Goal: Transaction & Acquisition: Book appointment/travel/reservation

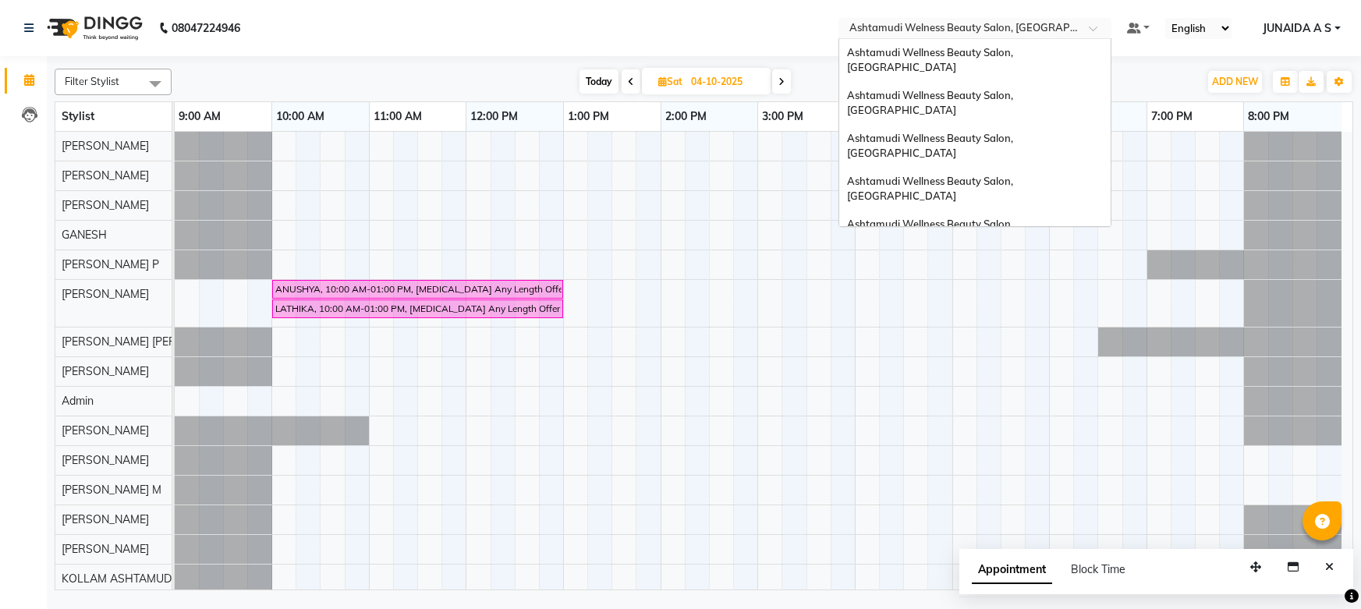
click at [1066, 23] on input "text" at bounding box center [959, 30] width 226 height 16
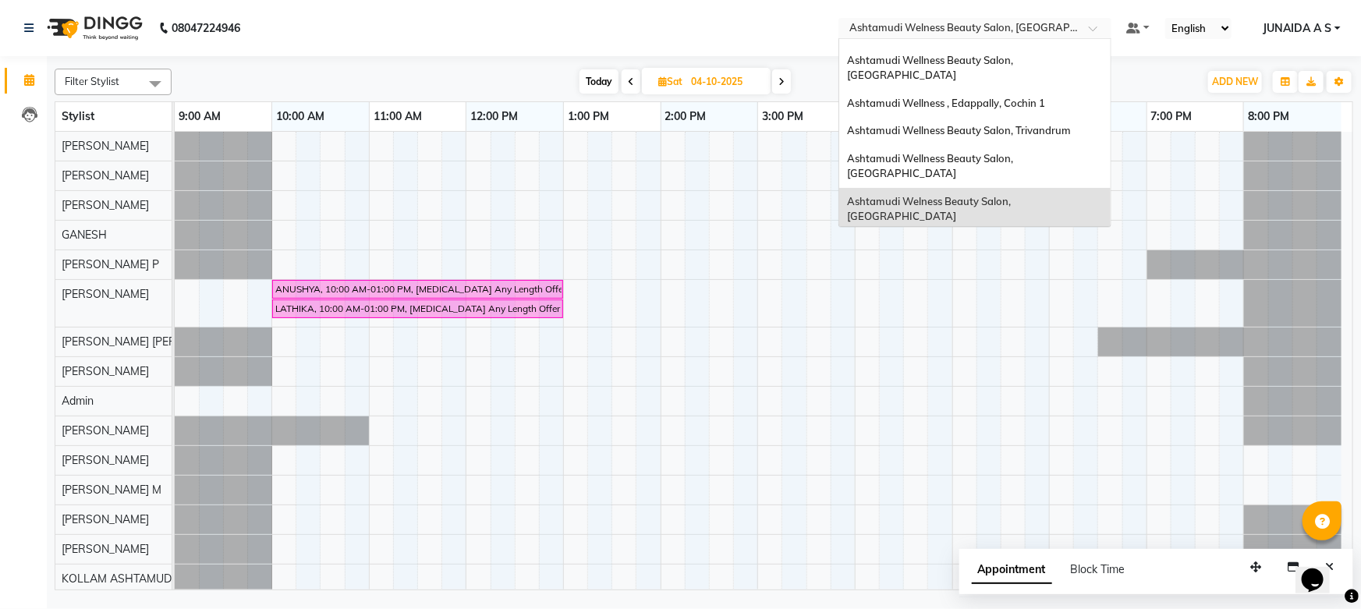
scroll to position [144, 0]
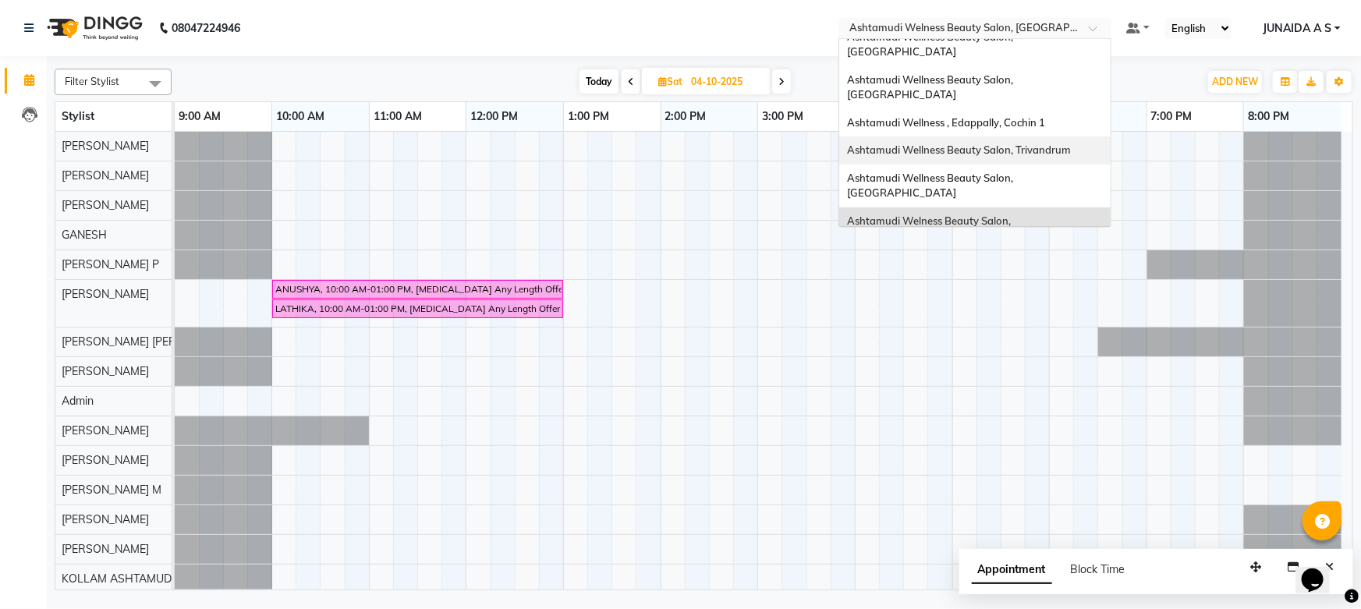
click at [1063, 144] on span "Ashtamudi Wellness Beauty Salon, Trivandrum" at bounding box center [959, 150] width 224 height 12
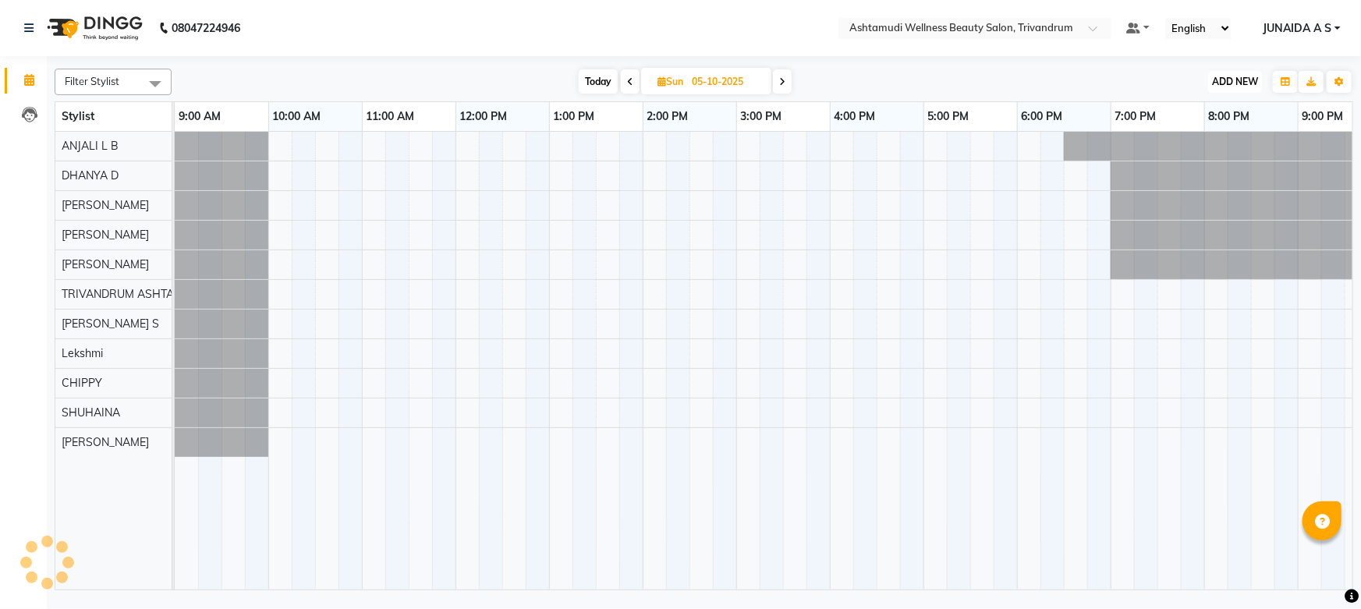
click at [1242, 80] on span "ADD NEW" at bounding box center [1235, 82] width 46 height 12
drag, startPoint x: 1218, startPoint y: 114, endPoint x: 479, endPoint y: 161, distance: 740.3
click at [1215, 115] on button "Add Appointment" at bounding box center [1200, 111] width 123 height 20
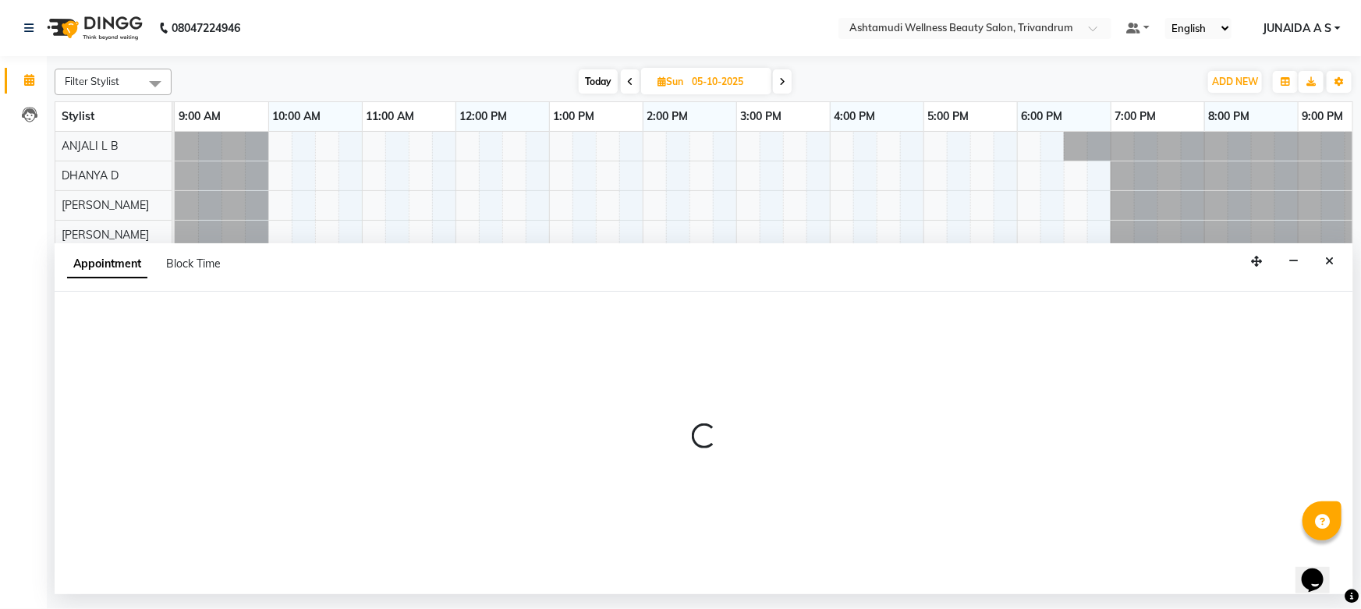
select select "tentative"
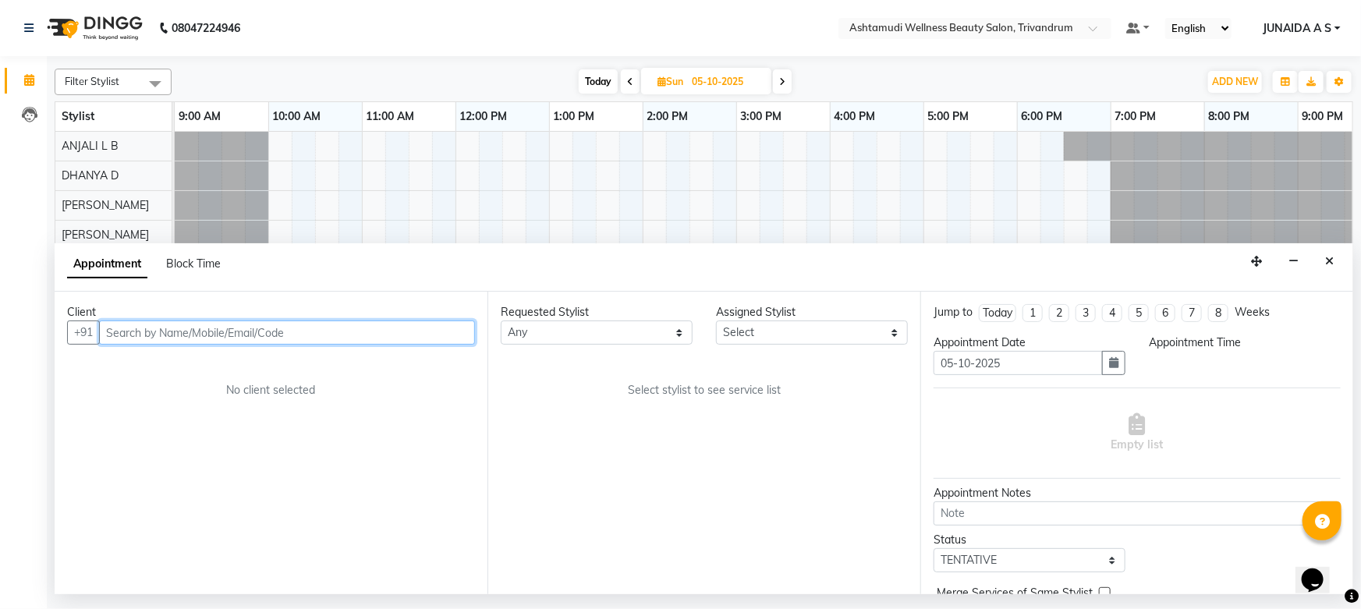
select select "600"
click at [229, 335] on input "text" at bounding box center [287, 333] width 376 height 24
paste input "7736053743"
type input "7736053743"
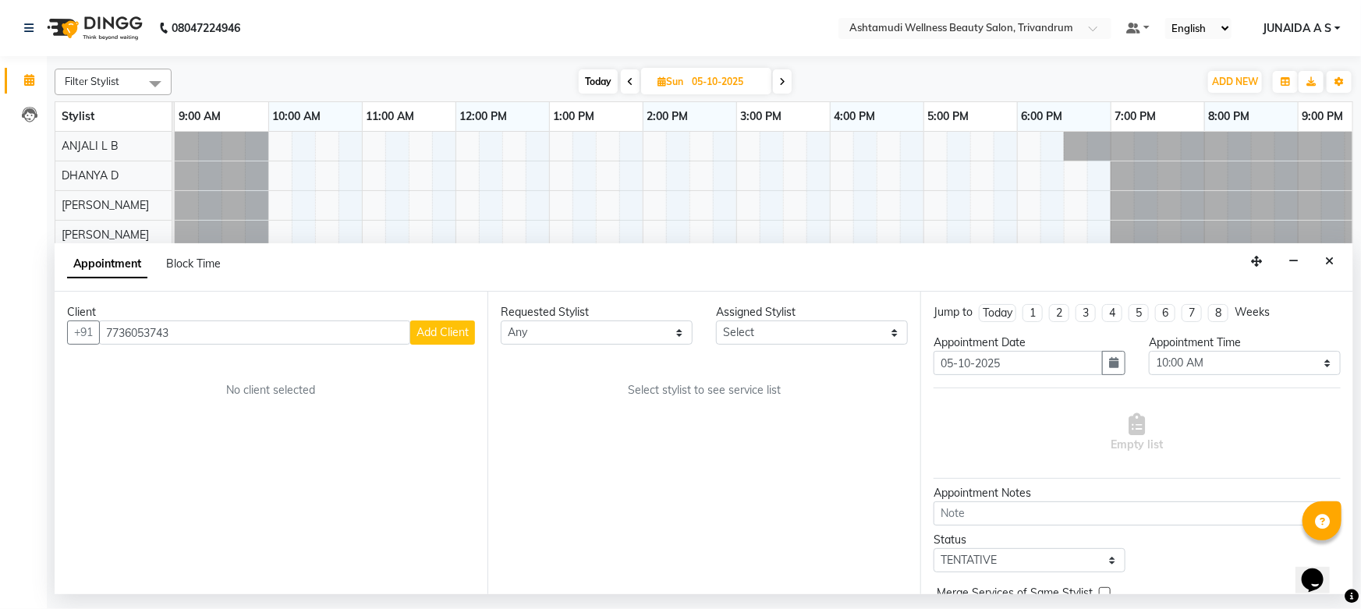
click at [452, 335] on span "Add Client" at bounding box center [443, 332] width 52 height 14
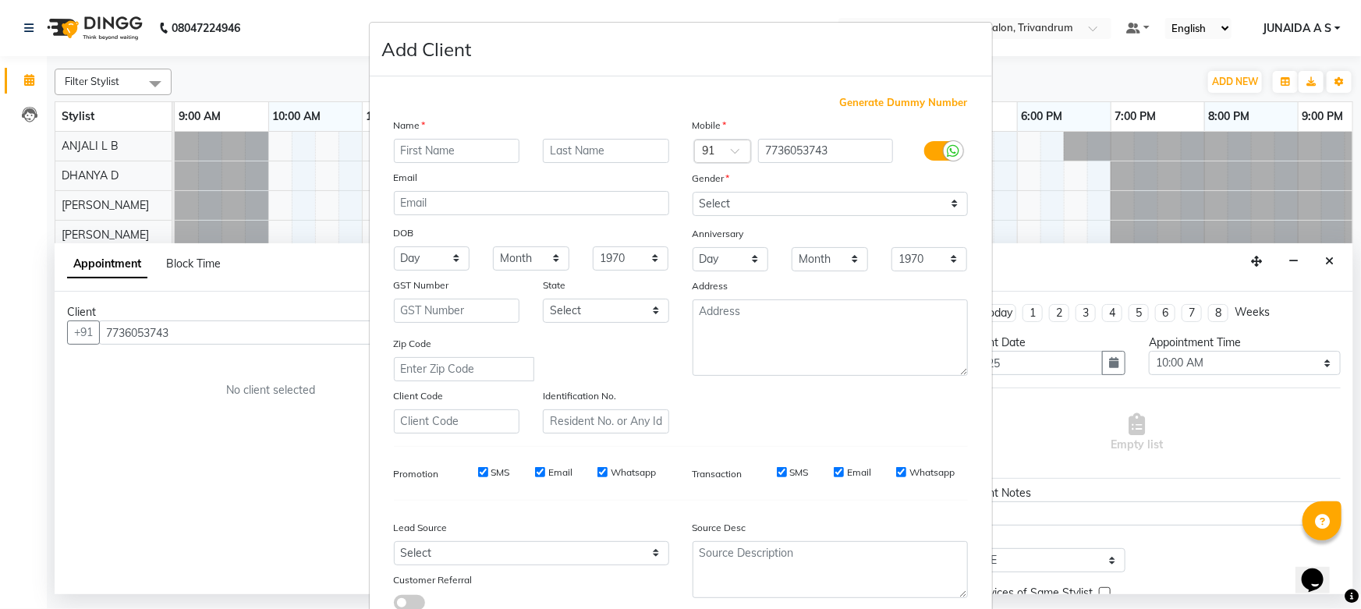
type input "a"
type input "ARYA"
click at [775, 204] on select "Select Male Female Other Prefer Not To Say" at bounding box center [830, 204] width 275 height 24
select select "female"
click at [693, 192] on select "Select Male Female Other Prefer Not To Say" at bounding box center [830, 204] width 275 height 24
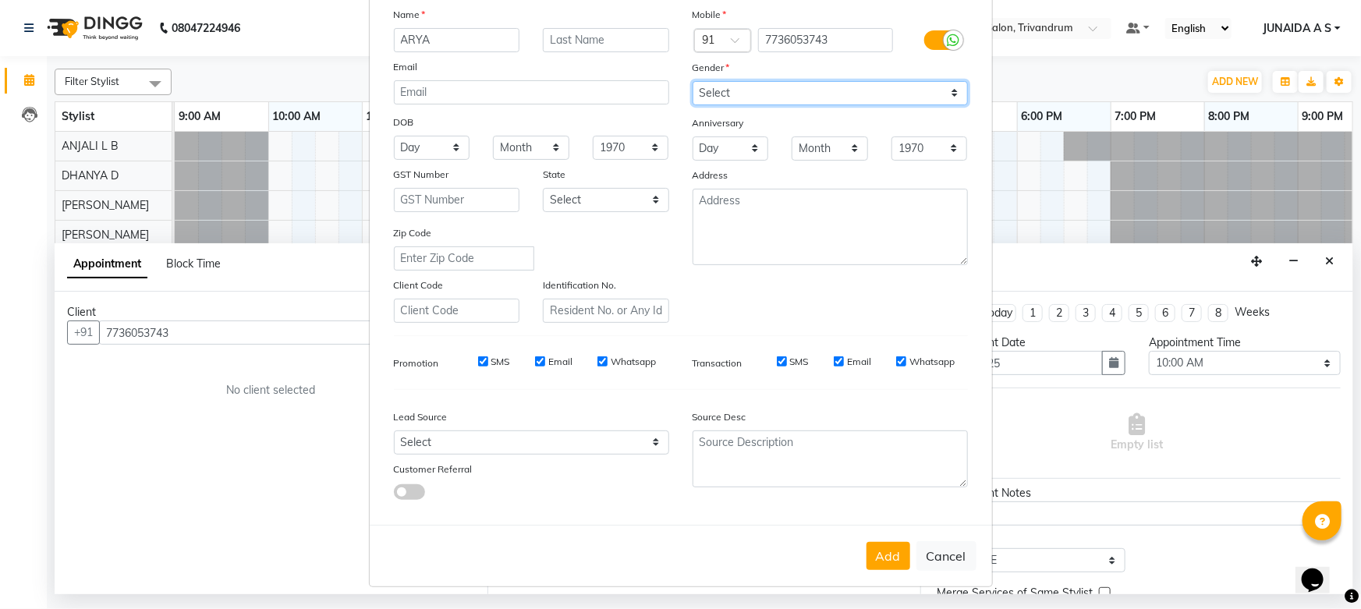
scroll to position [115, 0]
click at [881, 548] on button "Add" at bounding box center [889, 556] width 44 height 28
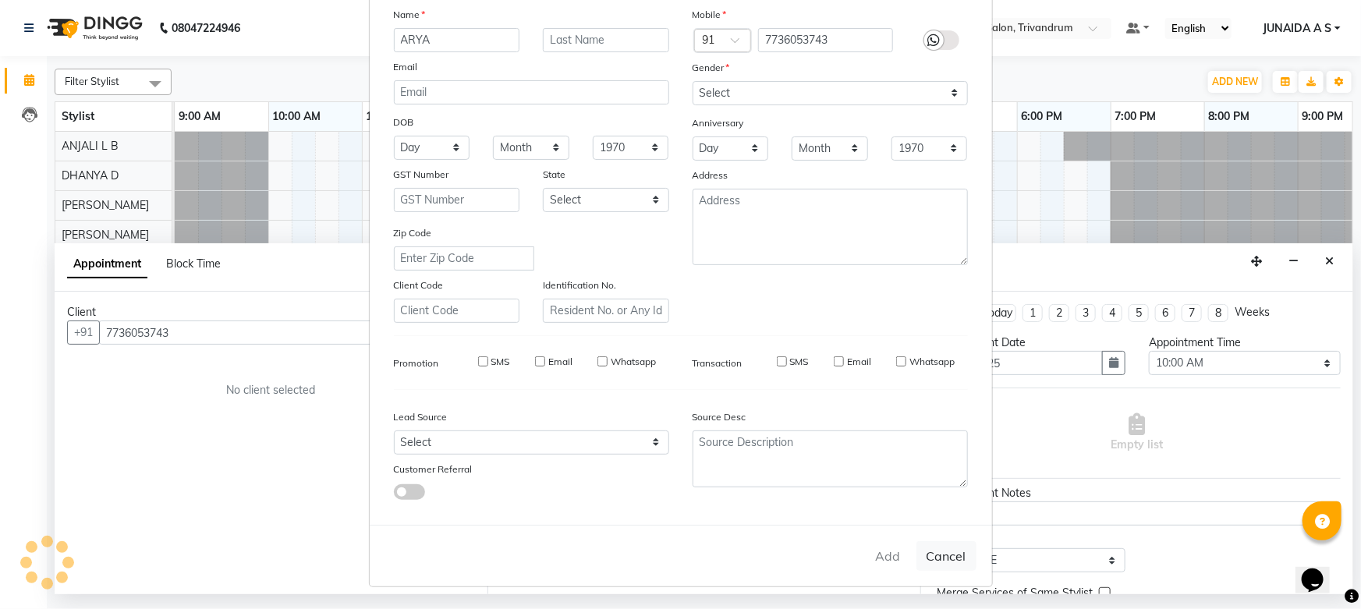
type input "77******43"
select select
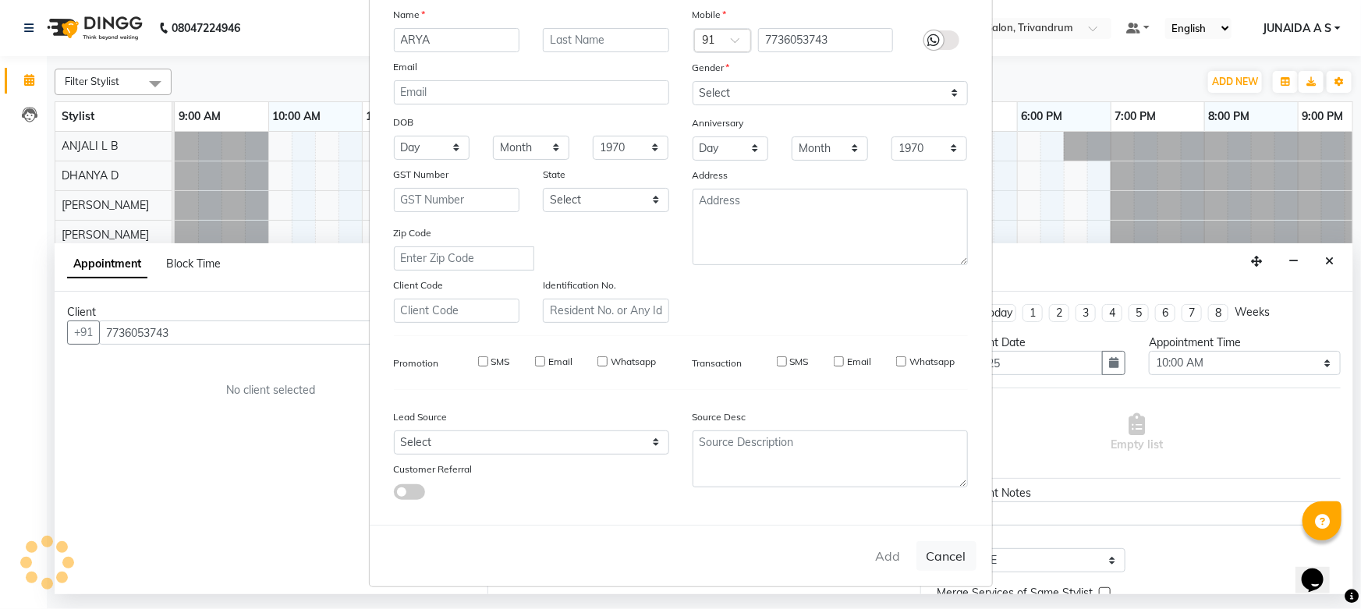
select select
checkbox input "false"
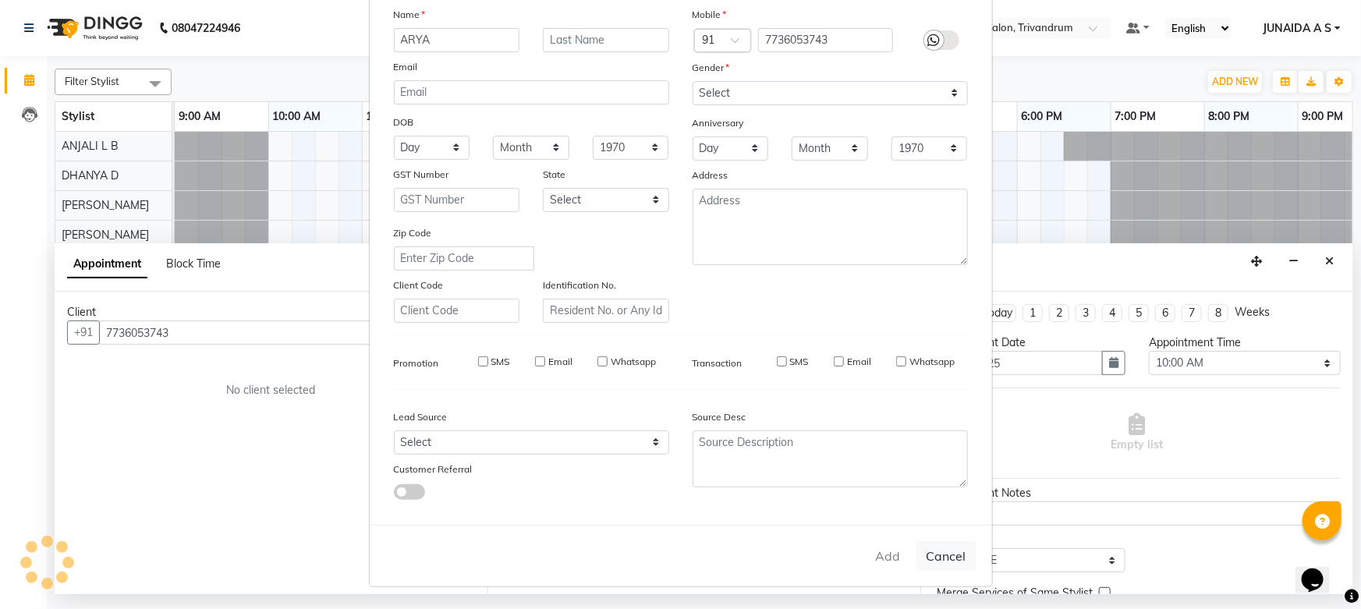
checkbox input "false"
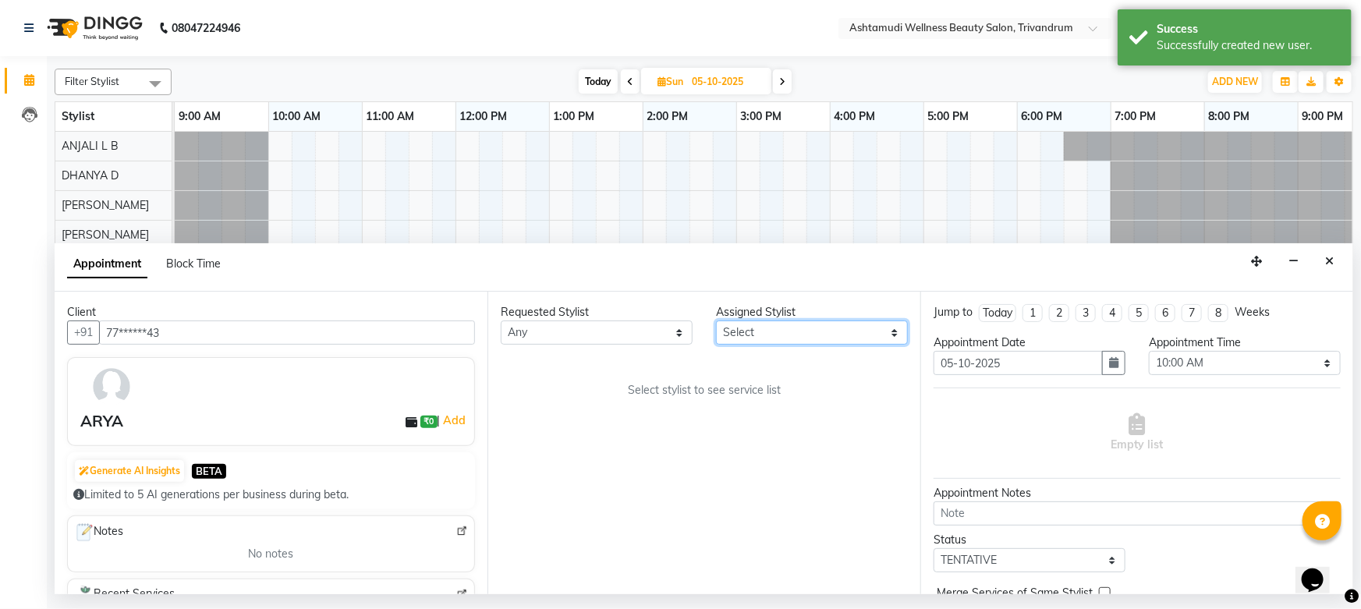
click at [768, 328] on select "Select ANJALI L B CHIPPY DHANYA D KARTHIKA Lekshmi MANJUSHA SARITHA SHUHAINA So…" at bounding box center [812, 333] width 192 height 24
select select "27312"
click at [716, 321] on select "Select ANJALI L B CHIPPY DHANYA D KARTHIKA Lekshmi MANJUSHA SARITHA SHUHAINA So…" at bounding box center [812, 333] width 192 height 24
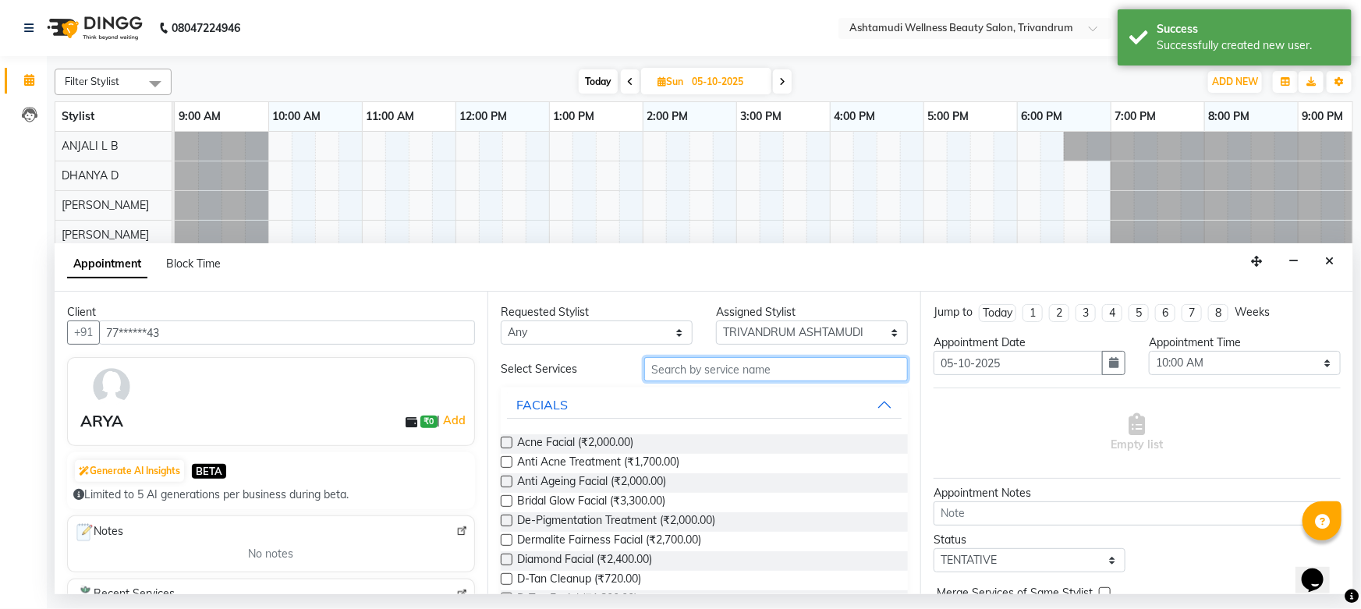
click at [720, 368] on input "text" at bounding box center [776, 369] width 264 height 24
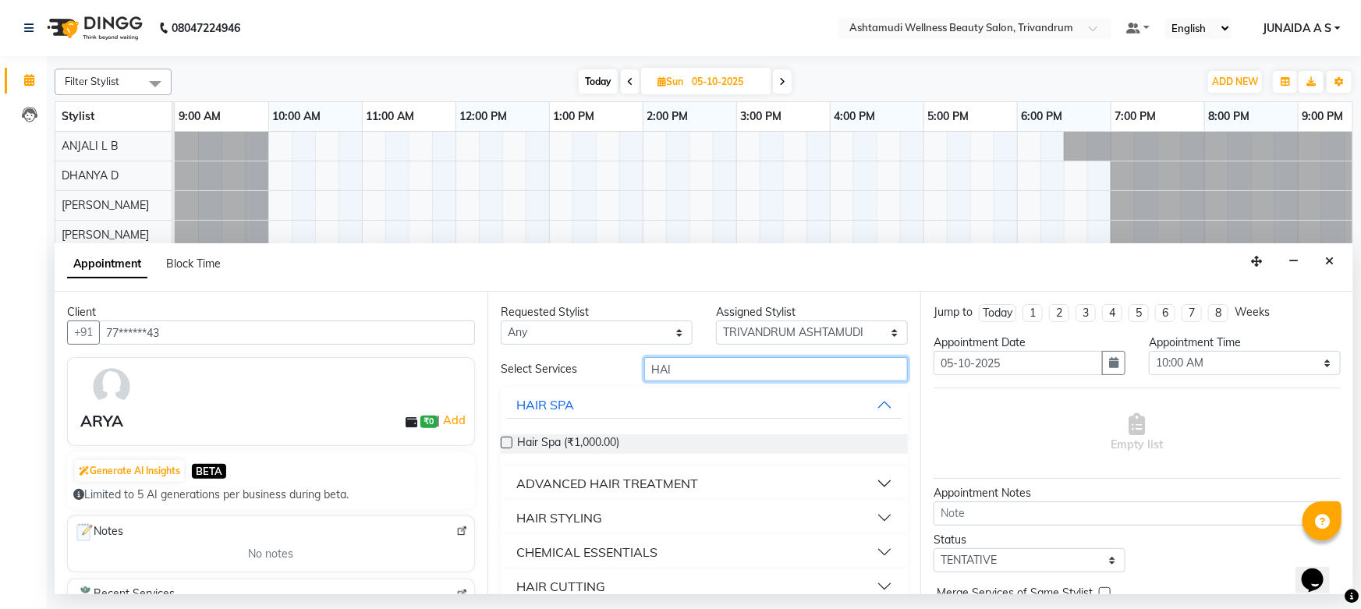
type input "HAI"
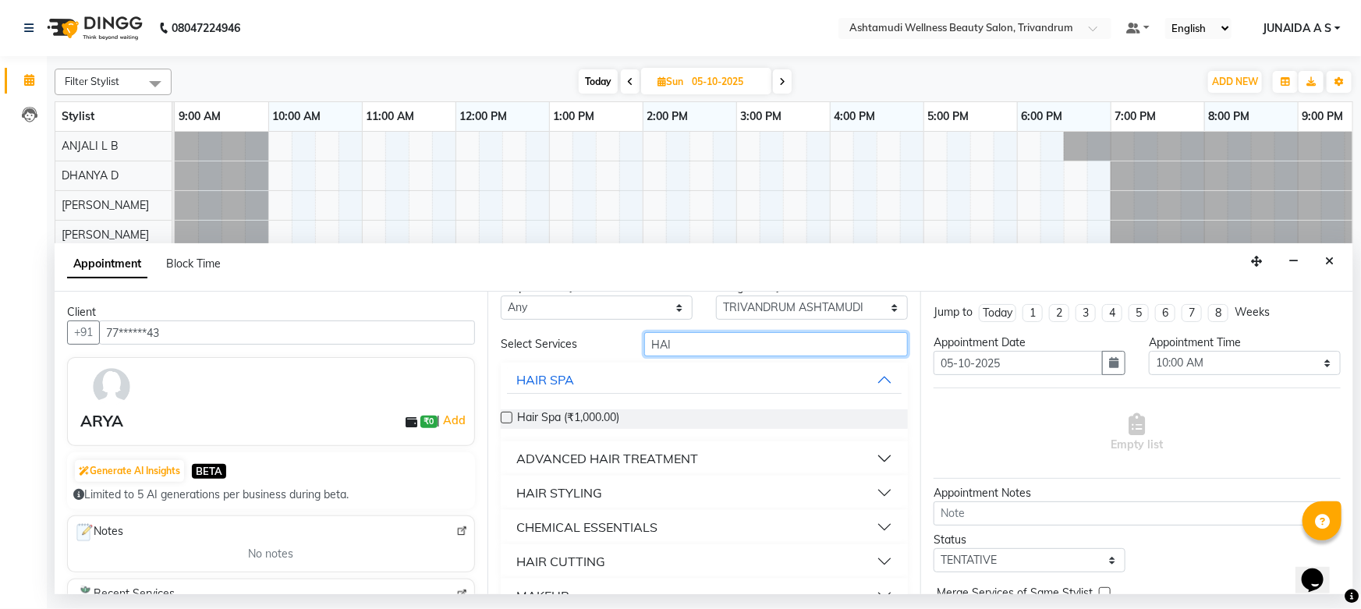
scroll to position [0, 0]
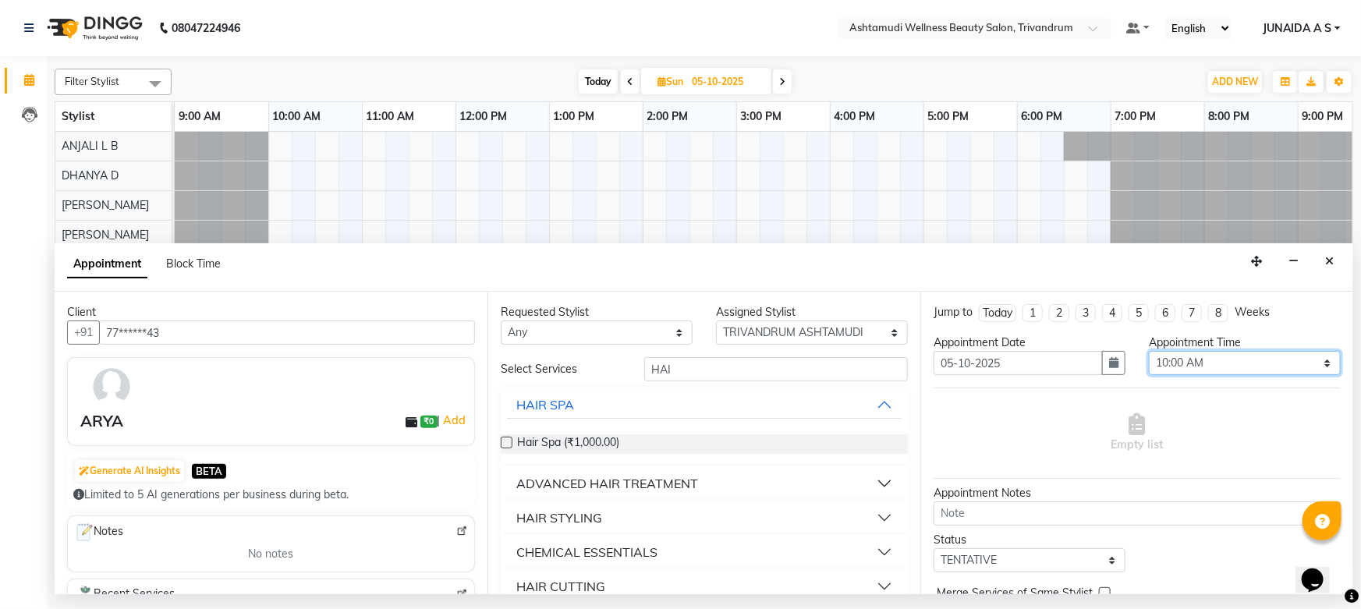
click at [1173, 360] on select "Select 10:00 AM 10:15 AM 10:30 AM 10:45 AM 11:00 AM 11:15 AM 11:30 AM 11:45 AM …" at bounding box center [1245, 363] width 192 height 24
drag, startPoint x: 689, startPoint y: 371, endPoint x: 566, endPoint y: 380, distance: 123.6
click at [566, 380] on div "Select Services HAI" at bounding box center [704, 369] width 431 height 24
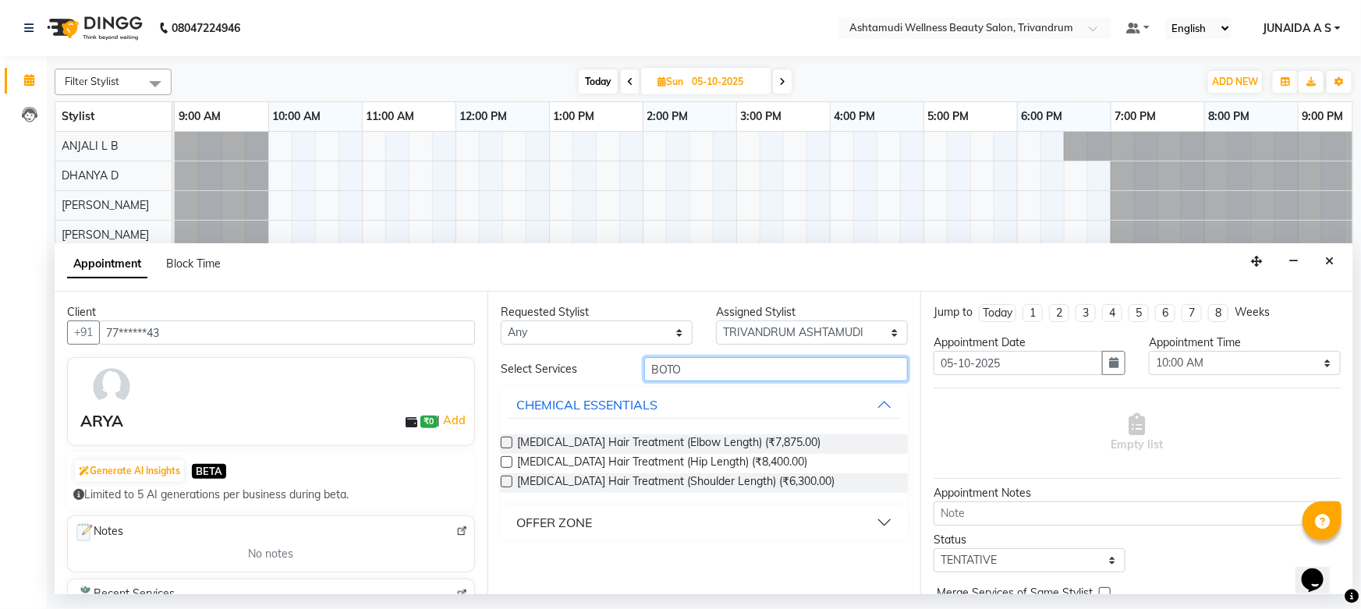
type input "BOTO"
click at [601, 502] on div "Botox Hair Treatment (Elbow Length) (₹7,875.00) Botox Hair Treatment (Hip Lengt…" at bounding box center [704, 463] width 407 height 83
click at [594, 520] on button "OFFER ZONE" at bounding box center [704, 523] width 395 height 28
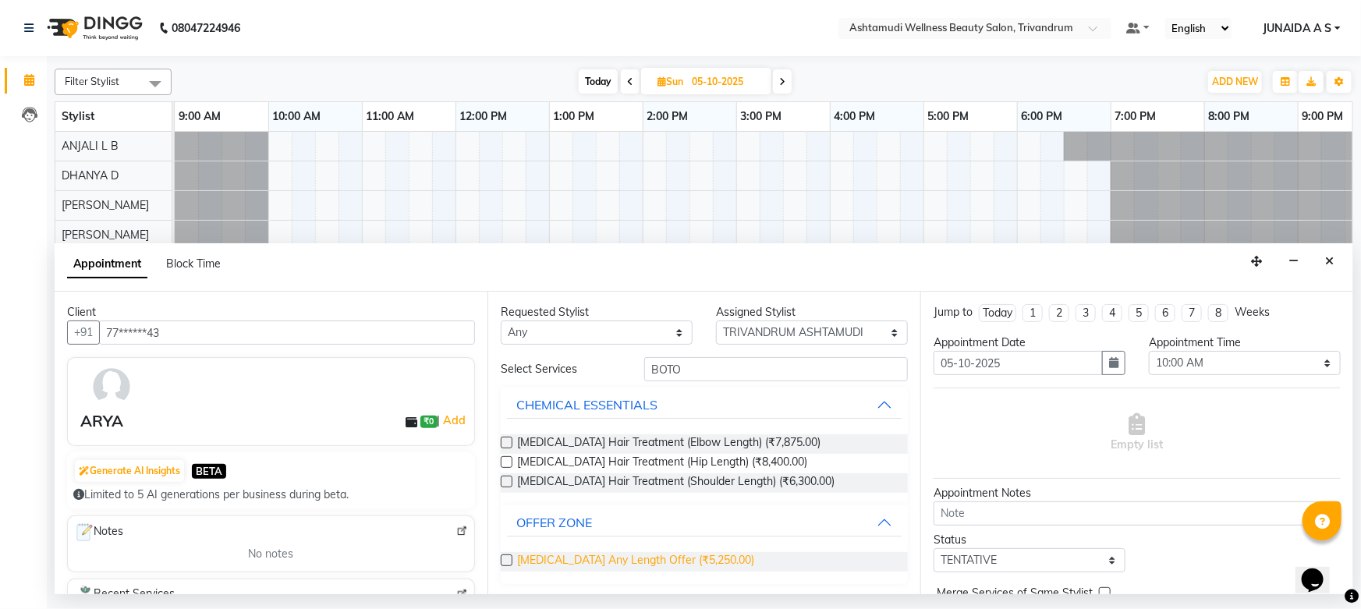
click at [590, 555] on span "Botox Any Length Offer (₹5,250.00)" at bounding box center [635, 562] width 237 height 20
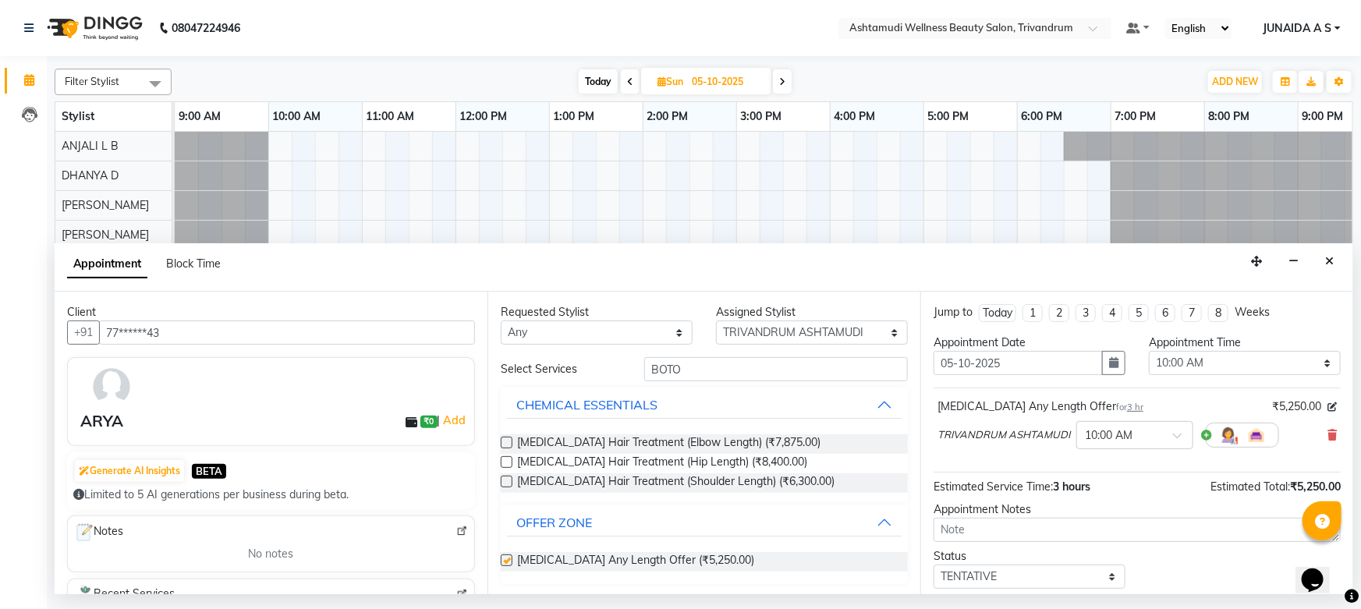
checkbox input "false"
click at [1178, 360] on select "Select 10:00 AM 10:15 AM 10:30 AM 10:45 AM 11:00 AM 11:15 AM 11:30 AM 11:45 AM …" at bounding box center [1245, 363] width 192 height 24
select select "840"
click at [1149, 351] on select "Select 10:00 AM 10:15 AM 10:30 AM 10:45 AM 11:00 AM 11:15 AM 11:30 AM 11:45 AM …" at bounding box center [1245, 363] width 192 height 24
click at [1006, 574] on select "Select TENTATIVE CONFIRM UPCOMING" at bounding box center [1030, 577] width 192 height 24
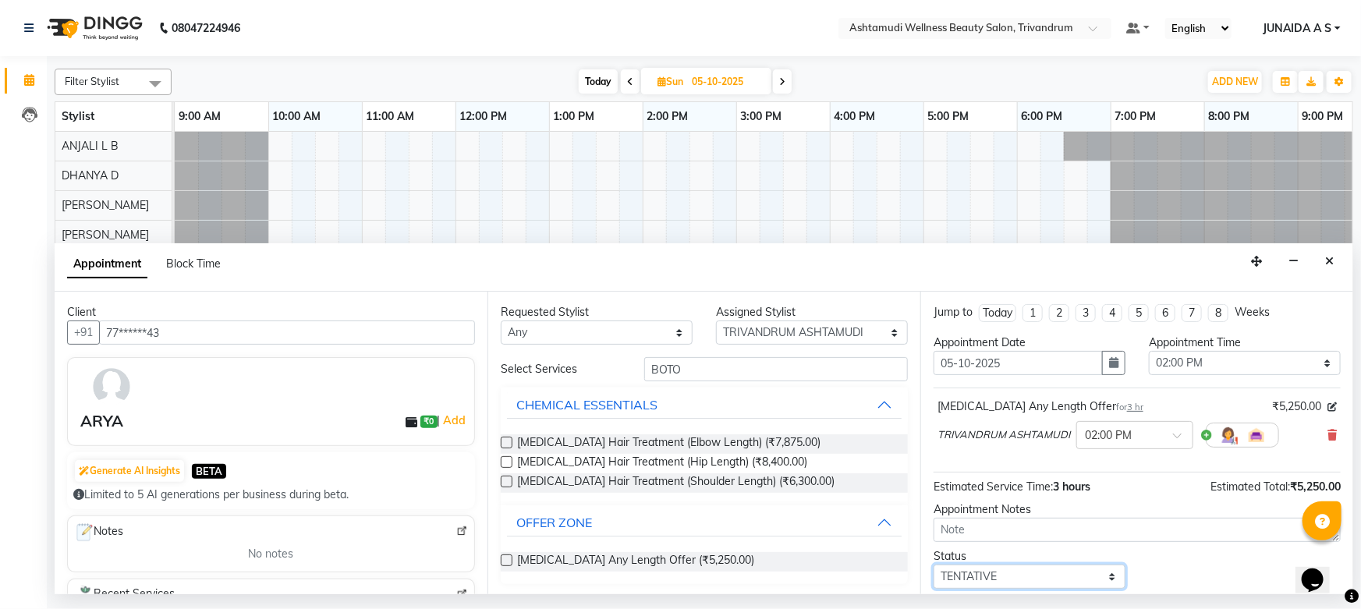
select select "confirm booking"
click at [934, 565] on select "Select TENTATIVE CONFIRM UPCOMING" at bounding box center [1030, 577] width 192 height 24
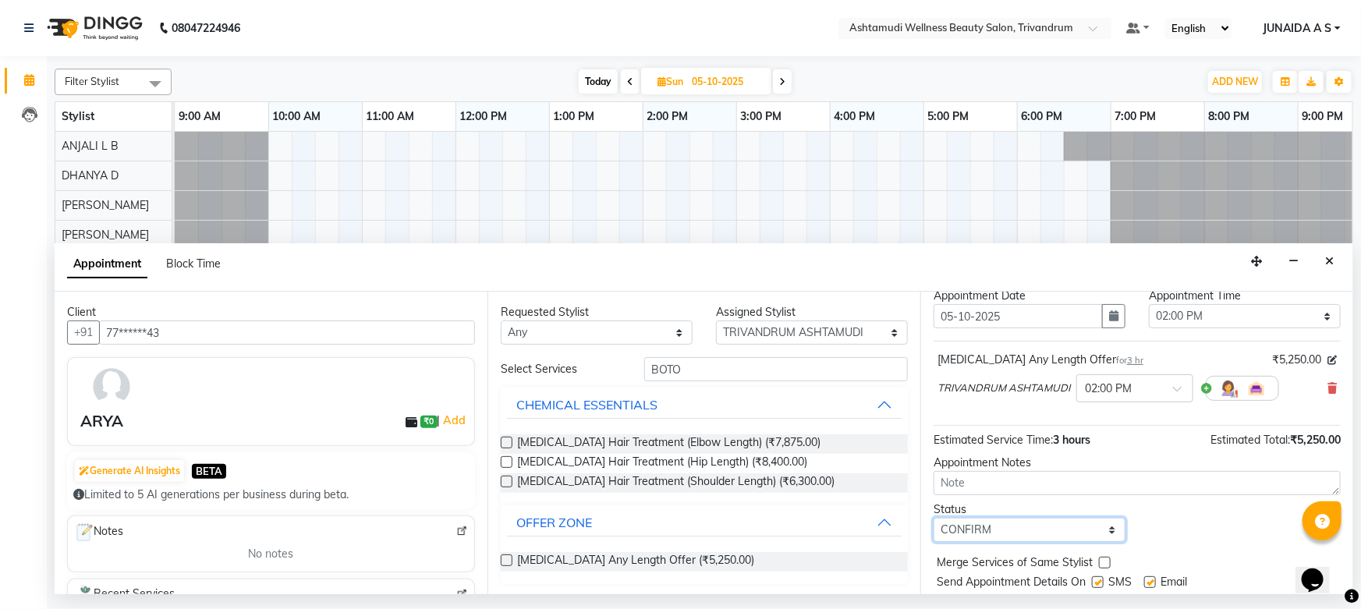
scroll to position [92, 0]
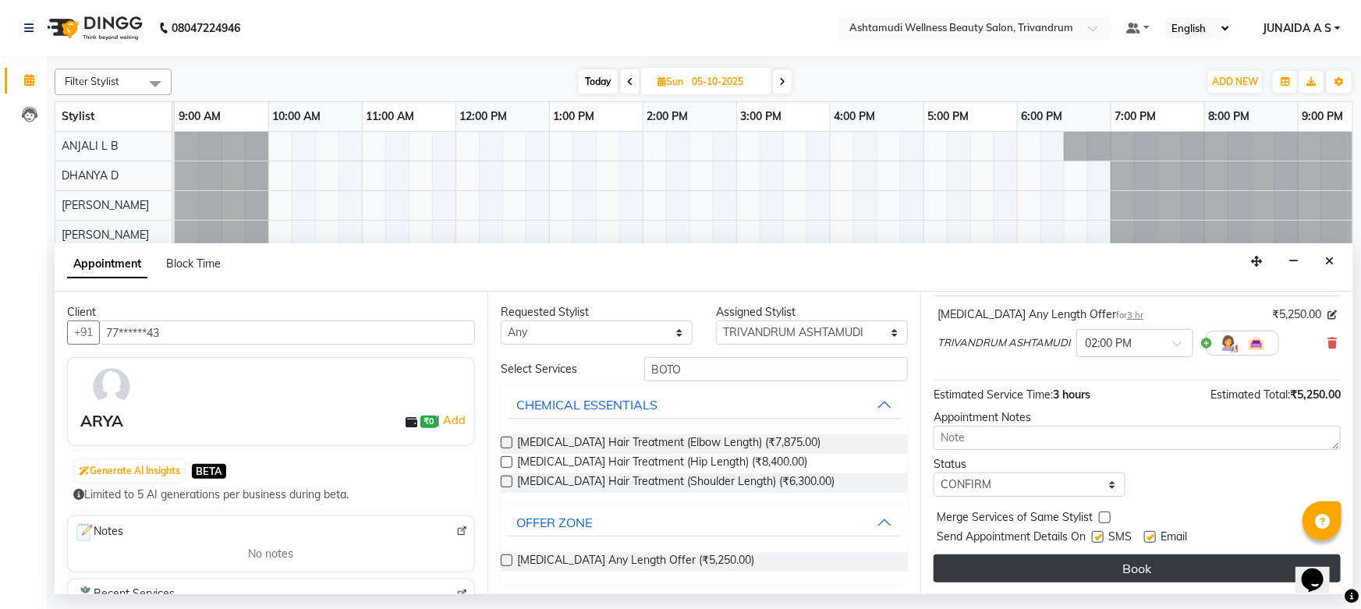
click at [983, 575] on button "Book" at bounding box center [1137, 569] width 407 height 28
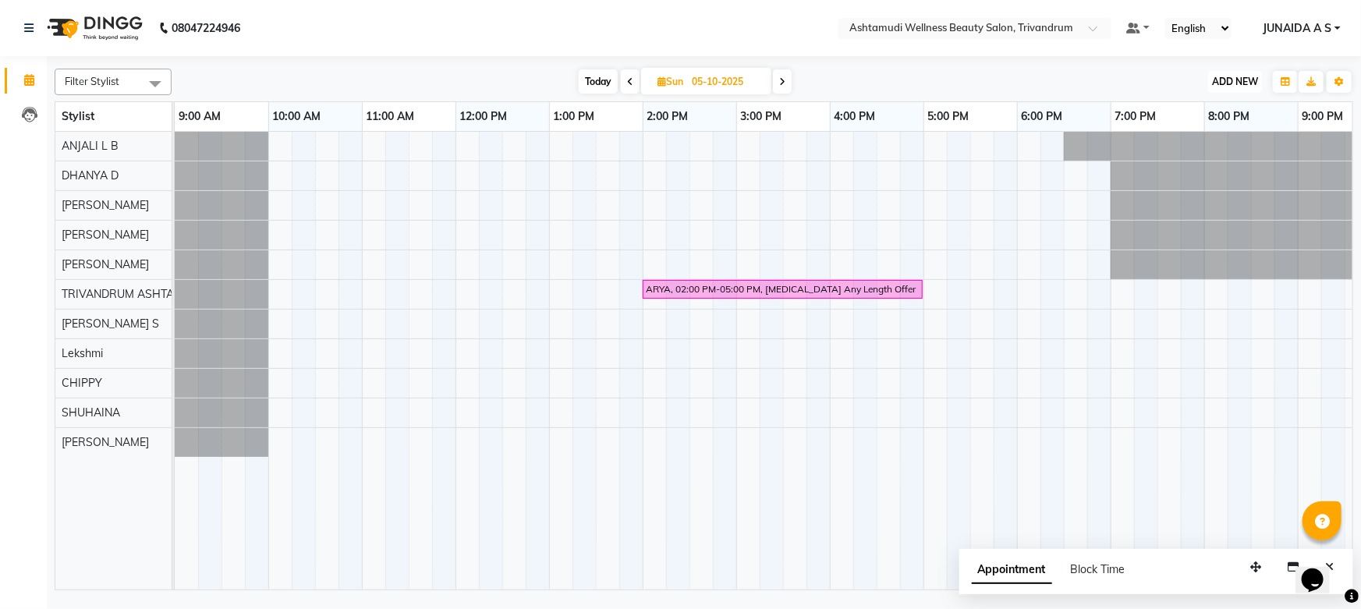
click at [1237, 82] on span "ADD NEW" at bounding box center [1235, 82] width 46 height 12
click at [1227, 113] on button "Add Appointment" at bounding box center [1200, 111] width 123 height 20
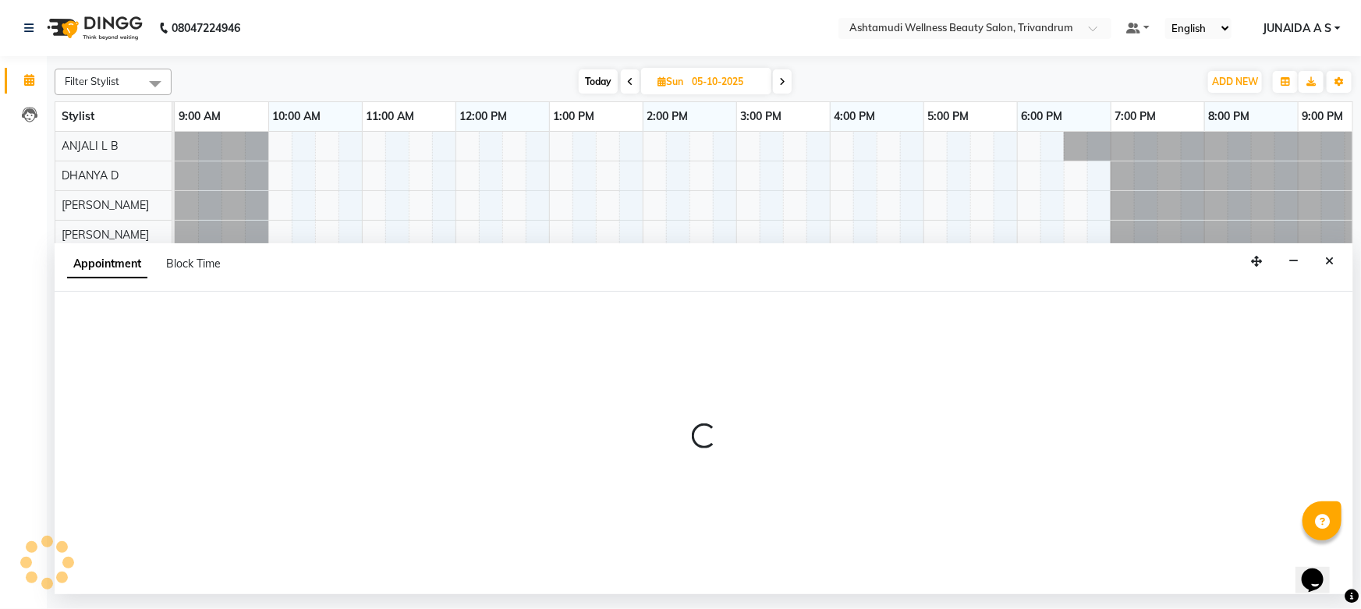
select select "600"
select select "tentative"
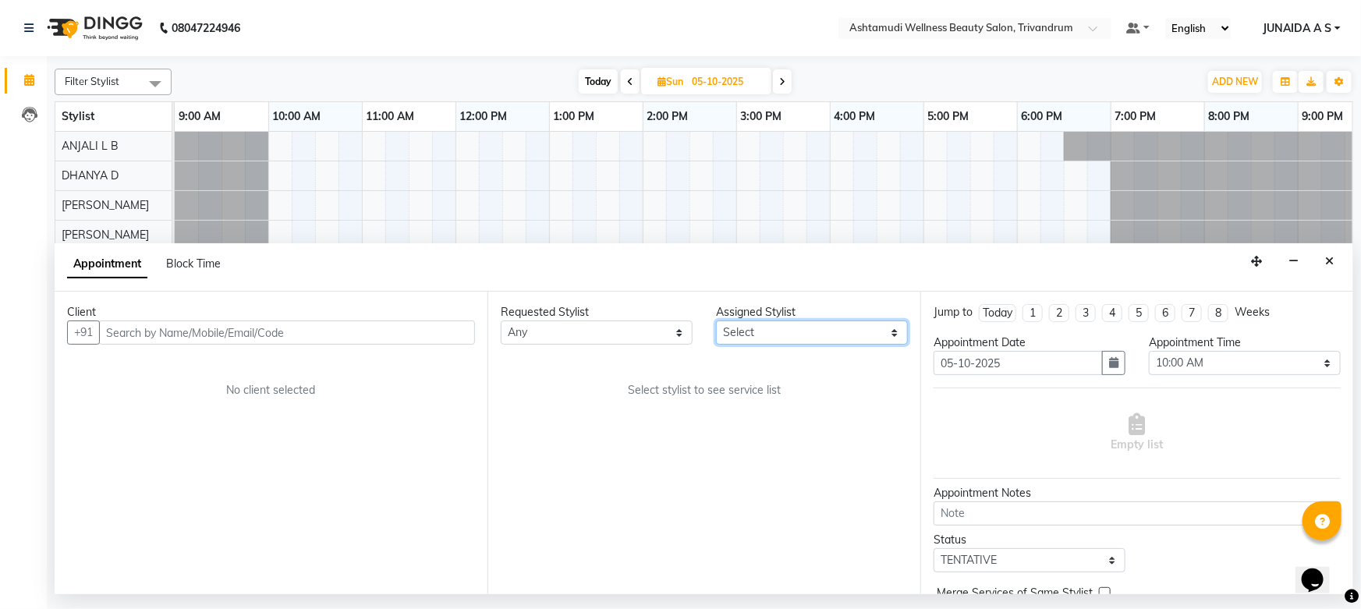
click at [850, 335] on select "Select ANJALI L B CHIPPY DHANYA D KARTHIKA Lekshmi MANJUSHA SARITHA SHUHAINA So…" at bounding box center [812, 333] width 192 height 24
select select "27312"
click at [716, 321] on select "Select ANJALI L B CHIPPY DHANYA D KARTHIKA Lekshmi MANJUSHA SARITHA SHUHAINA So…" at bounding box center [812, 333] width 192 height 24
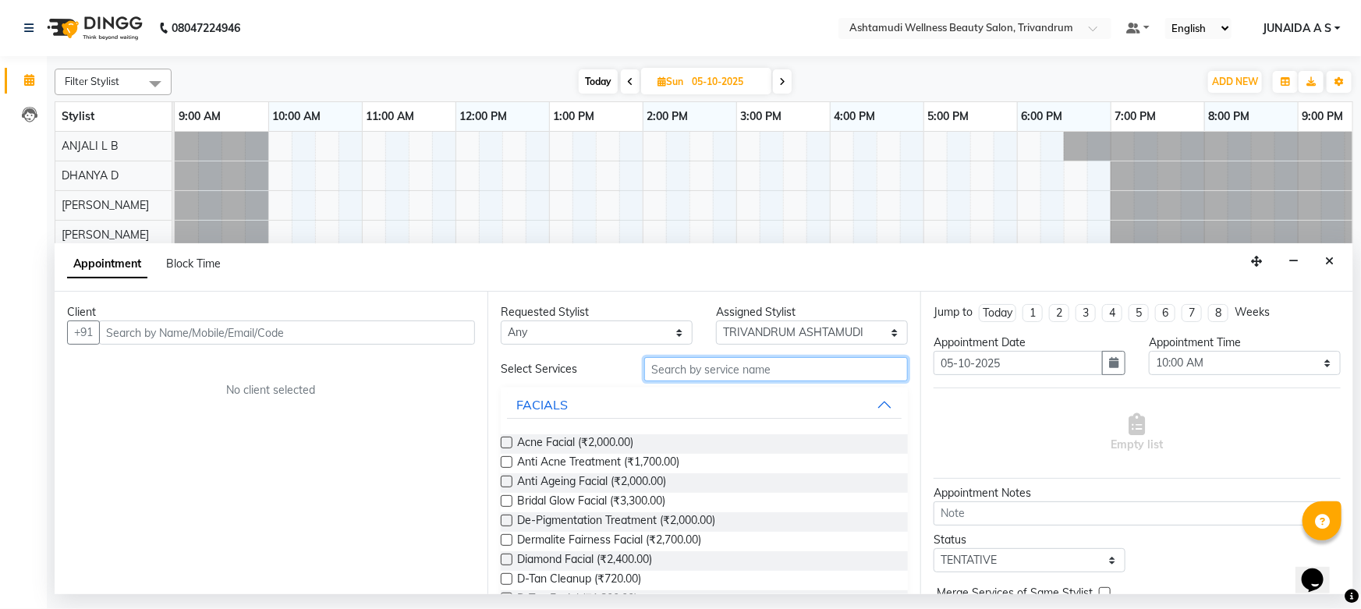
click at [671, 367] on input "text" at bounding box center [776, 369] width 264 height 24
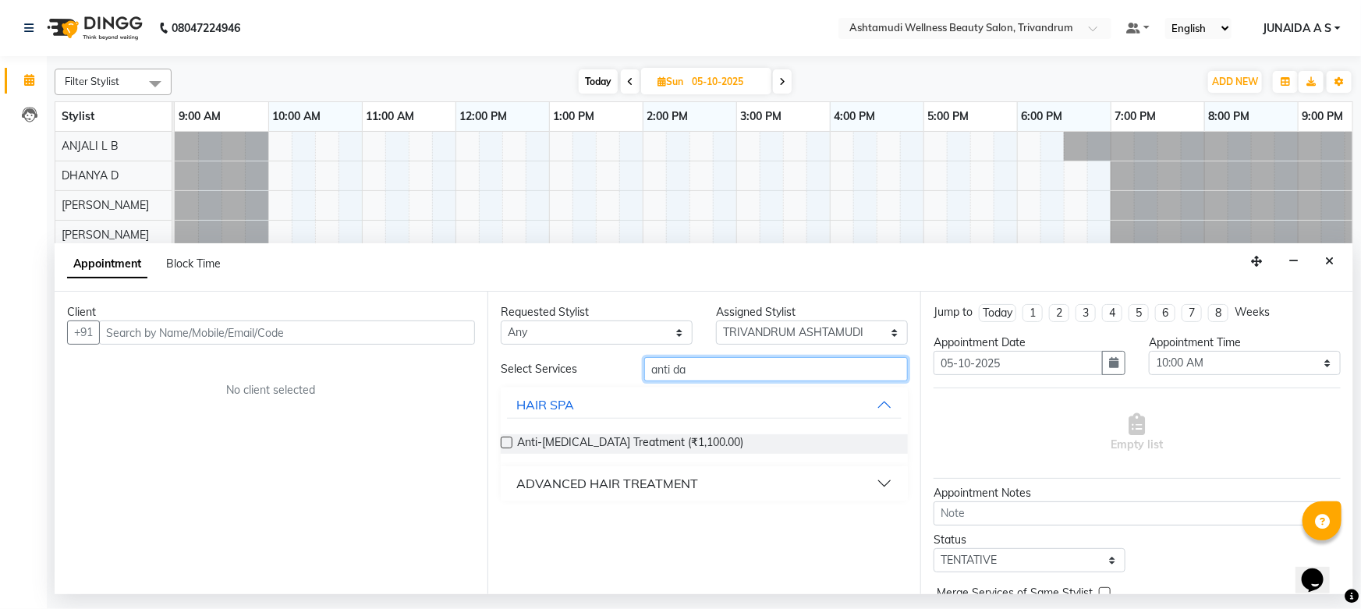
type input "anti da"
click at [577, 477] on div "ADVANCED HAIR TREATMENT" at bounding box center [607, 483] width 182 height 19
